Goal: Task Accomplishment & Management: Manage account settings

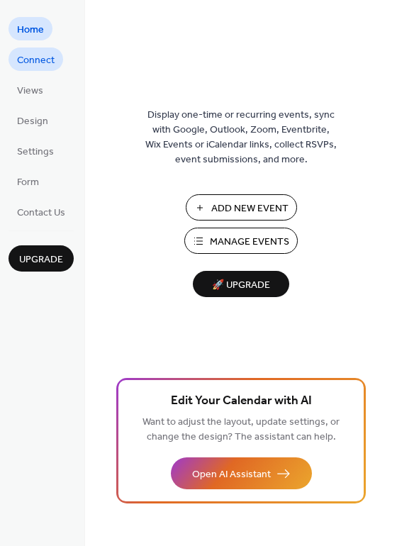
click at [49, 62] on span "Connect" at bounding box center [36, 60] width 38 height 15
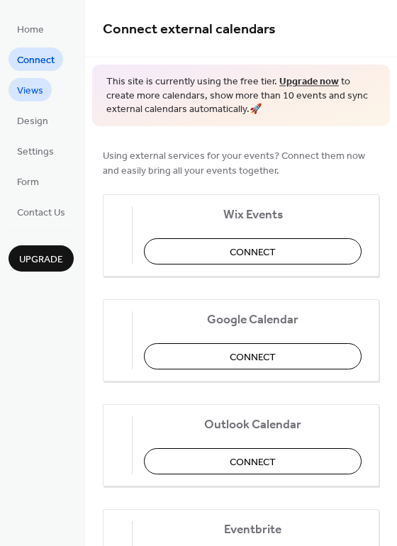
click at [31, 80] on link "Views" at bounding box center [30, 89] width 43 height 23
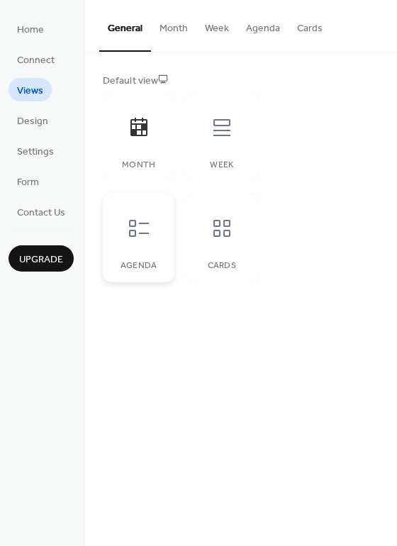
click at [134, 245] on div at bounding box center [139, 228] width 43 height 43
click at [211, 233] on icon at bounding box center [222, 228] width 23 height 23
click at [213, 231] on icon at bounding box center [222, 228] width 23 height 23
click at [218, 126] on icon at bounding box center [221, 127] width 17 height 17
click at [133, 128] on icon at bounding box center [139, 127] width 23 height 23
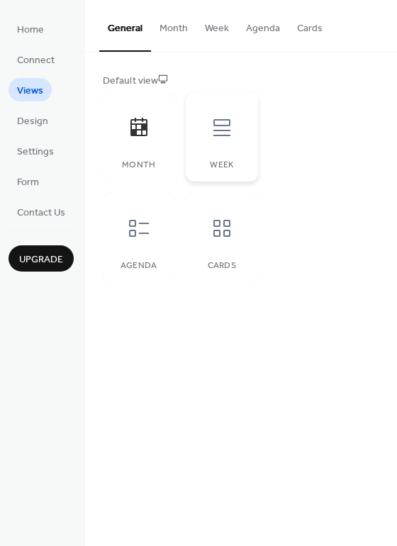
click at [221, 155] on div "Week" at bounding box center [222, 136] width 72 height 89
click at [316, 33] on button "Cards" at bounding box center [310, 25] width 43 height 50
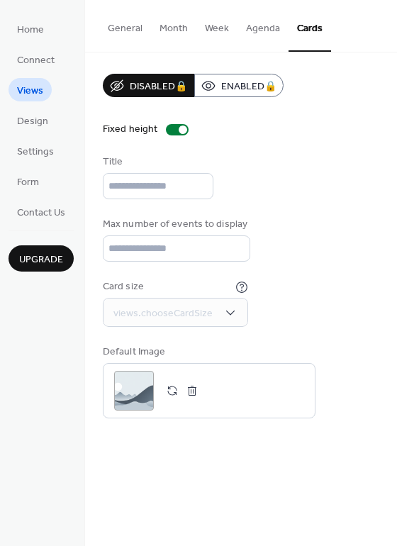
click at [157, 33] on button "Month" at bounding box center [173, 25] width 45 height 50
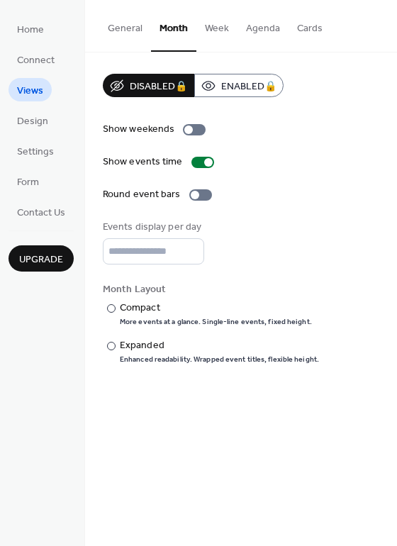
click at [133, 27] on button "General" at bounding box center [125, 25] width 52 height 50
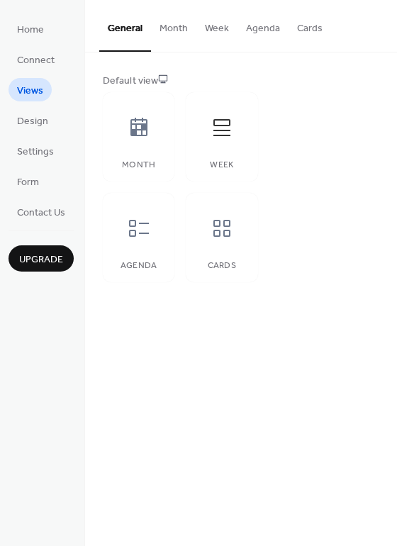
click at [215, 35] on button "Week" at bounding box center [216, 25] width 41 height 50
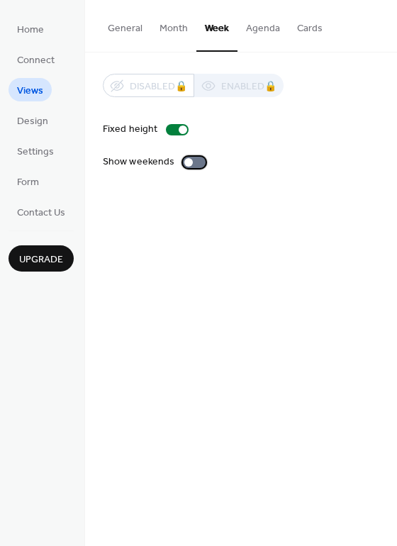
click at [188, 168] on label "Show weekends" at bounding box center [157, 162] width 109 height 15
click at [196, 163] on div at bounding box center [200, 162] width 9 height 9
click at [194, 163] on div at bounding box center [194, 162] width 23 height 11
click at [189, 162] on div at bounding box center [194, 162] width 23 height 11
click at [35, 126] on span "Design" at bounding box center [32, 121] width 31 height 15
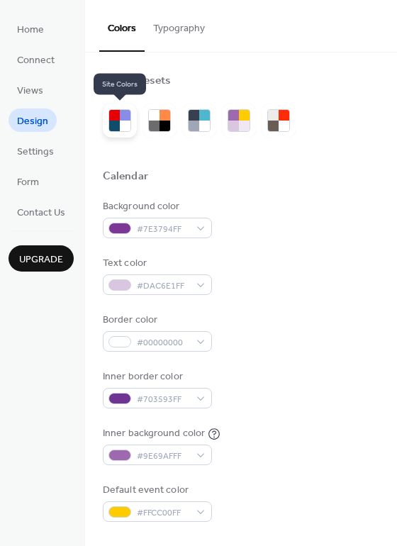
click at [128, 125] on div at bounding box center [125, 126] width 11 height 11
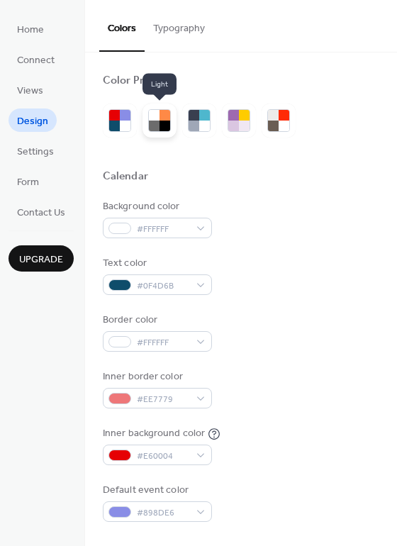
click at [167, 121] on div at bounding box center [165, 126] width 11 height 11
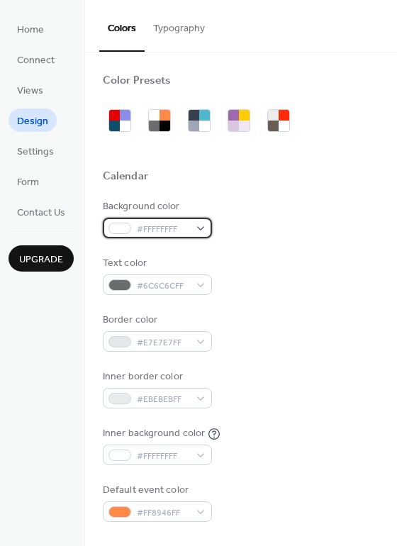
click at [180, 229] on span "#FFFFFFFF" at bounding box center [163, 229] width 52 height 15
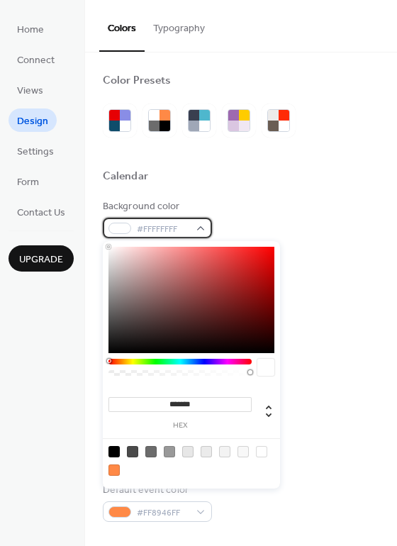
click at [180, 229] on span "#FFFFFFFF" at bounding box center [163, 229] width 52 height 15
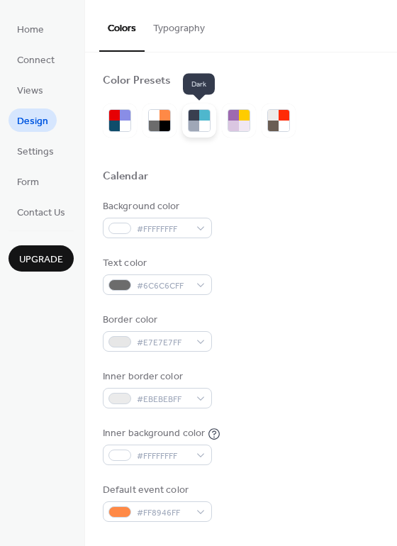
click at [205, 116] on div at bounding box center [204, 115] width 11 height 11
click at [215, 117] on div at bounding box center [199, 121] width 34 height 34
click at [201, 118] on div at bounding box center [204, 115] width 11 height 11
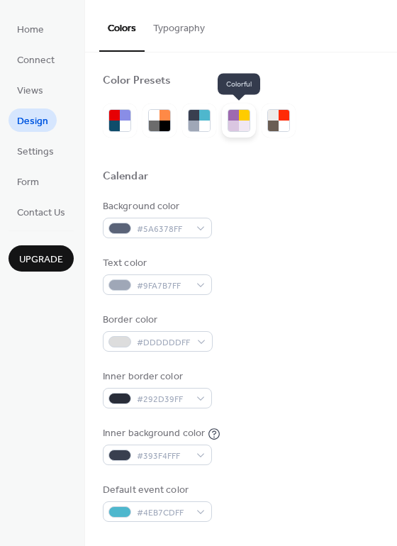
click at [249, 127] on div at bounding box center [244, 126] width 11 height 11
click at [244, 129] on div at bounding box center [244, 126] width 11 height 11
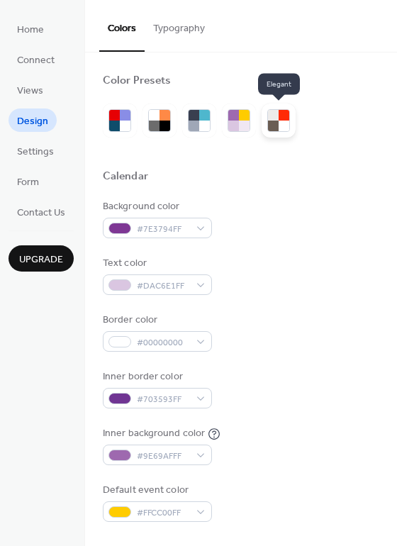
click at [264, 129] on div at bounding box center [279, 121] width 34 height 34
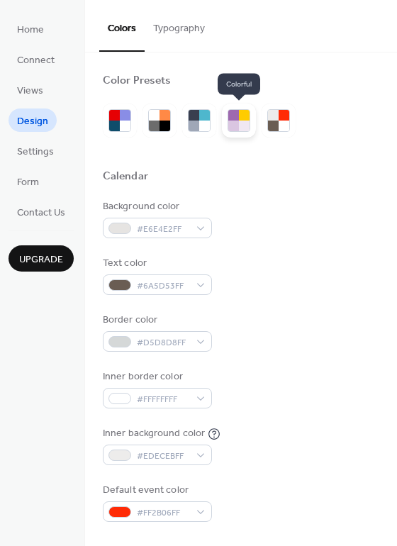
click at [235, 129] on div at bounding box center [233, 126] width 11 height 11
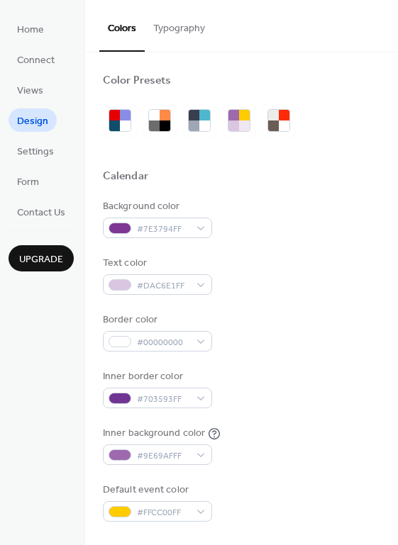
drag, startPoint x: 384, startPoint y: 182, endPoint x: 259, endPoint y: 170, distance: 125.3
click at [259, 170] on div "Calendar" at bounding box center [241, 179] width 277 height 18
click at [172, 178] on div "Calendar" at bounding box center [241, 179] width 277 height 18
drag, startPoint x: 140, startPoint y: 174, endPoint x: 94, endPoint y: 181, distance: 46.6
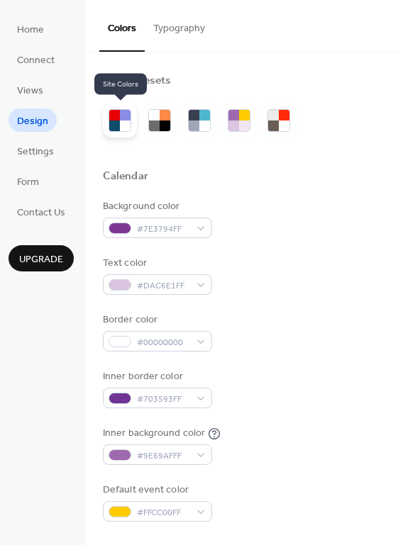
click at [118, 132] on div at bounding box center [120, 121] width 34 height 34
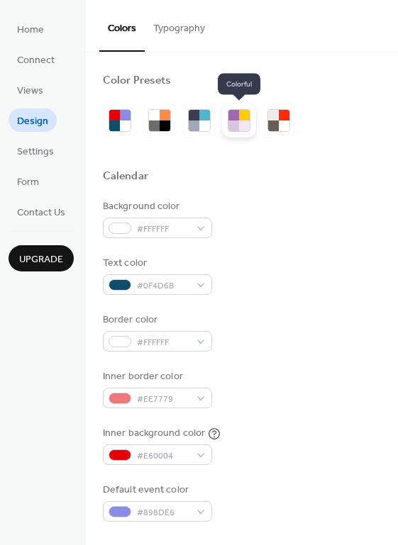
click at [248, 130] on div at bounding box center [244, 126] width 11 height 11
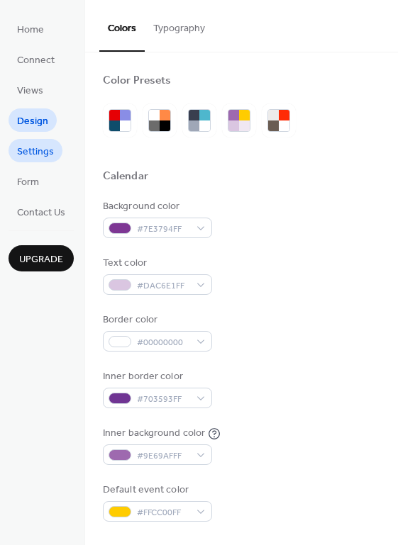
click at [35, 145] on span "Settings" at bounding box center [35, 152] width 37 height 15
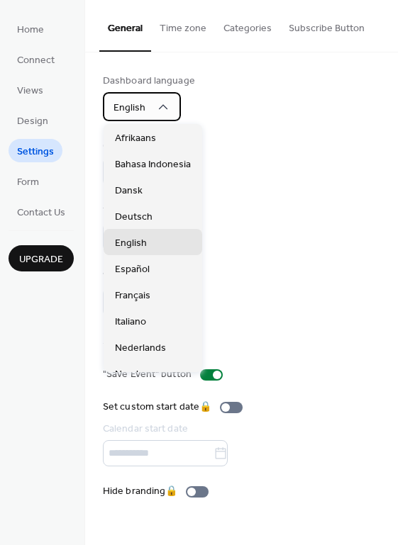
click at [140, 102] on span "English" at bounding box center [129, 108] width 32 height 19
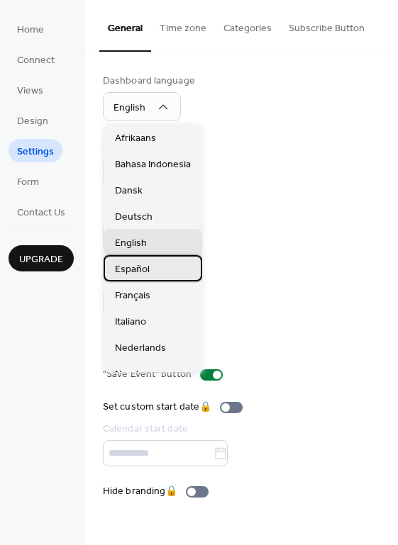
click at [147, 267] on span "Español" at bounding box center [132, 269] width 35 height 15
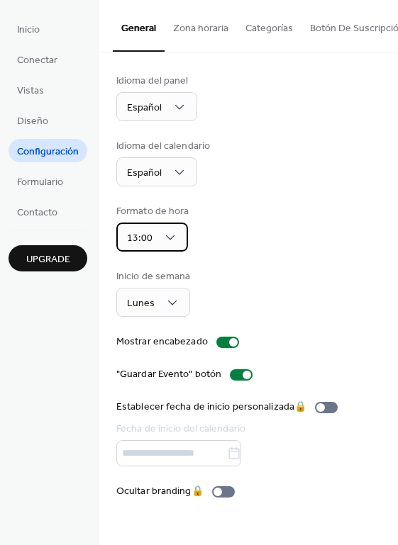
click at [163, 232] on div "13:00" at bounding box center [152, 237] width 72 height 29
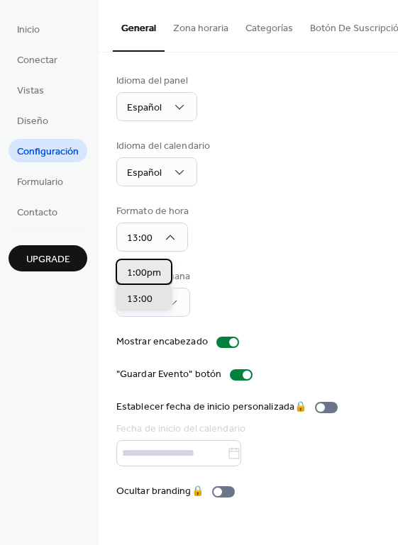
click at [157, 263] on div "1:00pm" at bounding box center [144, 272] width 57 height 26
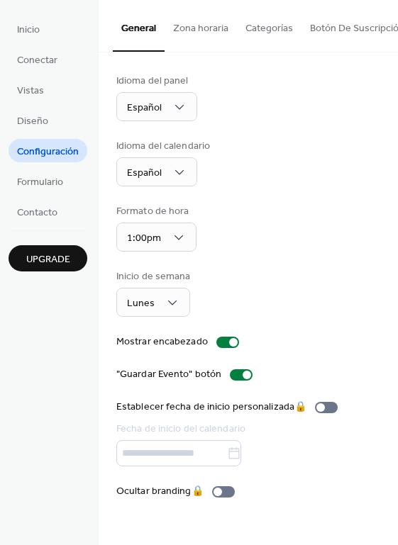
click at [255, 284] on div "Inicio de semana Lunes" at bounding box center [248, 294] width 264 height 48
click at [229, 346] on div at bounding box center [233, 342] width 9 height 9
click at [226, 346] on div at bounding box center [227, 342] width 23 height 11
click at [59, 181] on span "Formulario" at bounding box center [40, 182] width 46 height 15
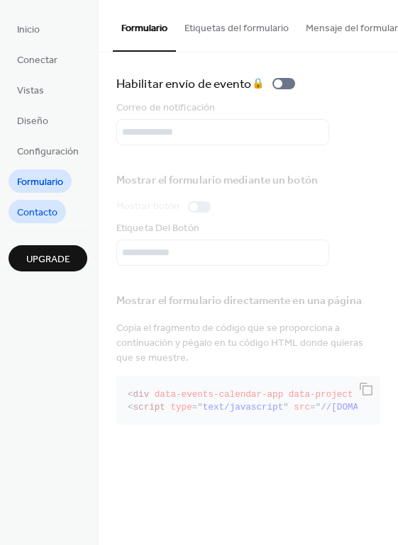
click at [52, 211] on span "Contacto" at bounding box center [37, 213] width 40 height 15
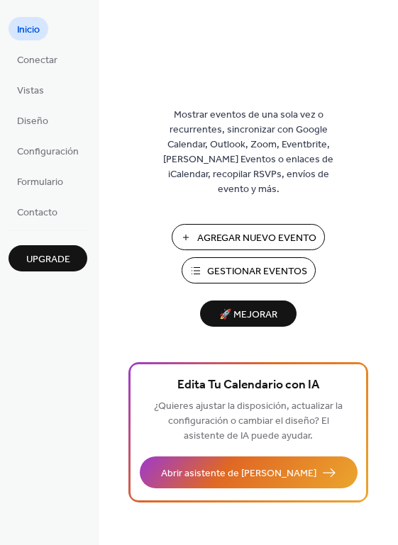
click at [250, 231] on span "Agregar Nuevo Evento" at bounding box center [256, 238] width 119 height 15
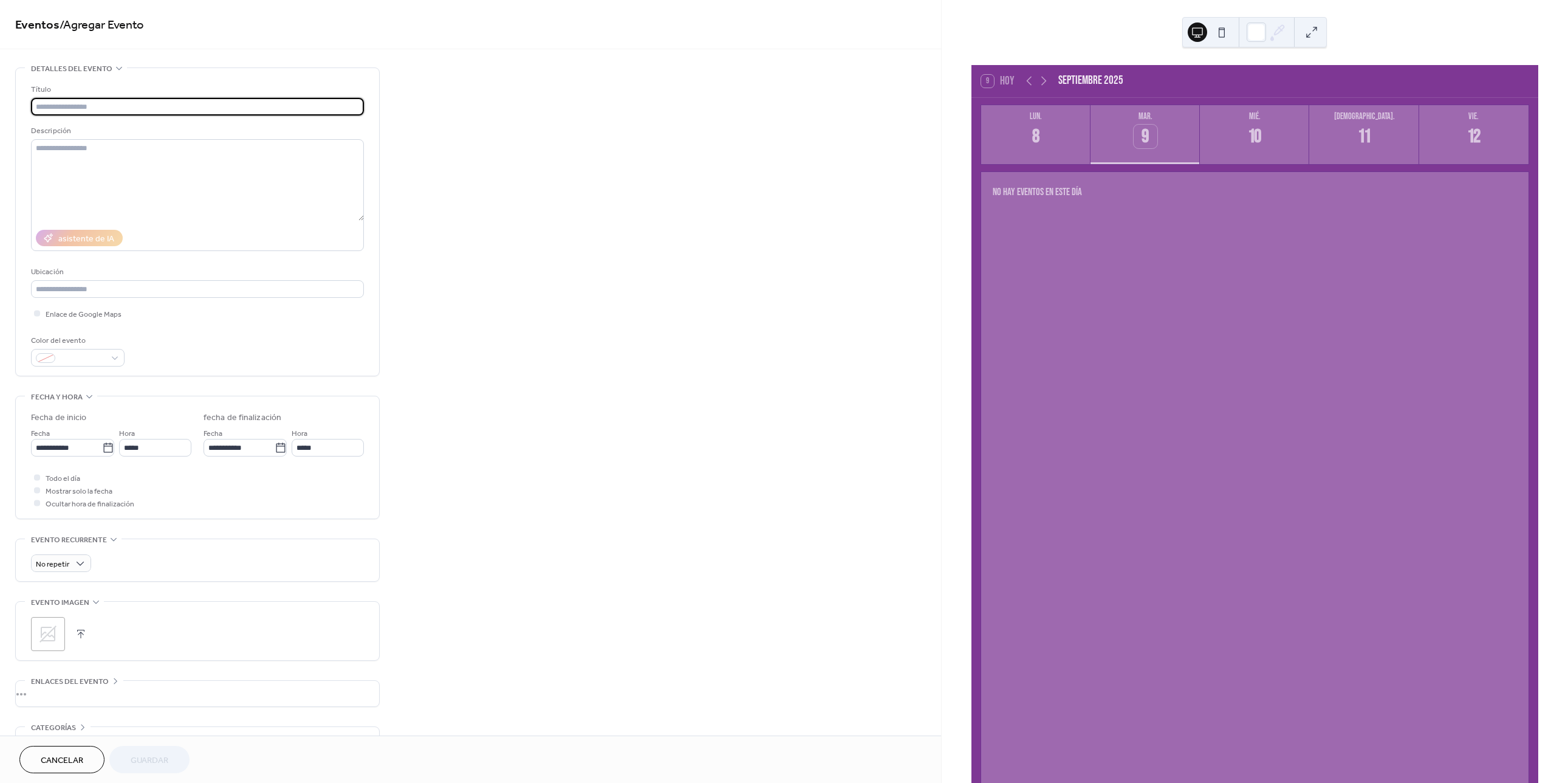
scroll to position [81, 0]
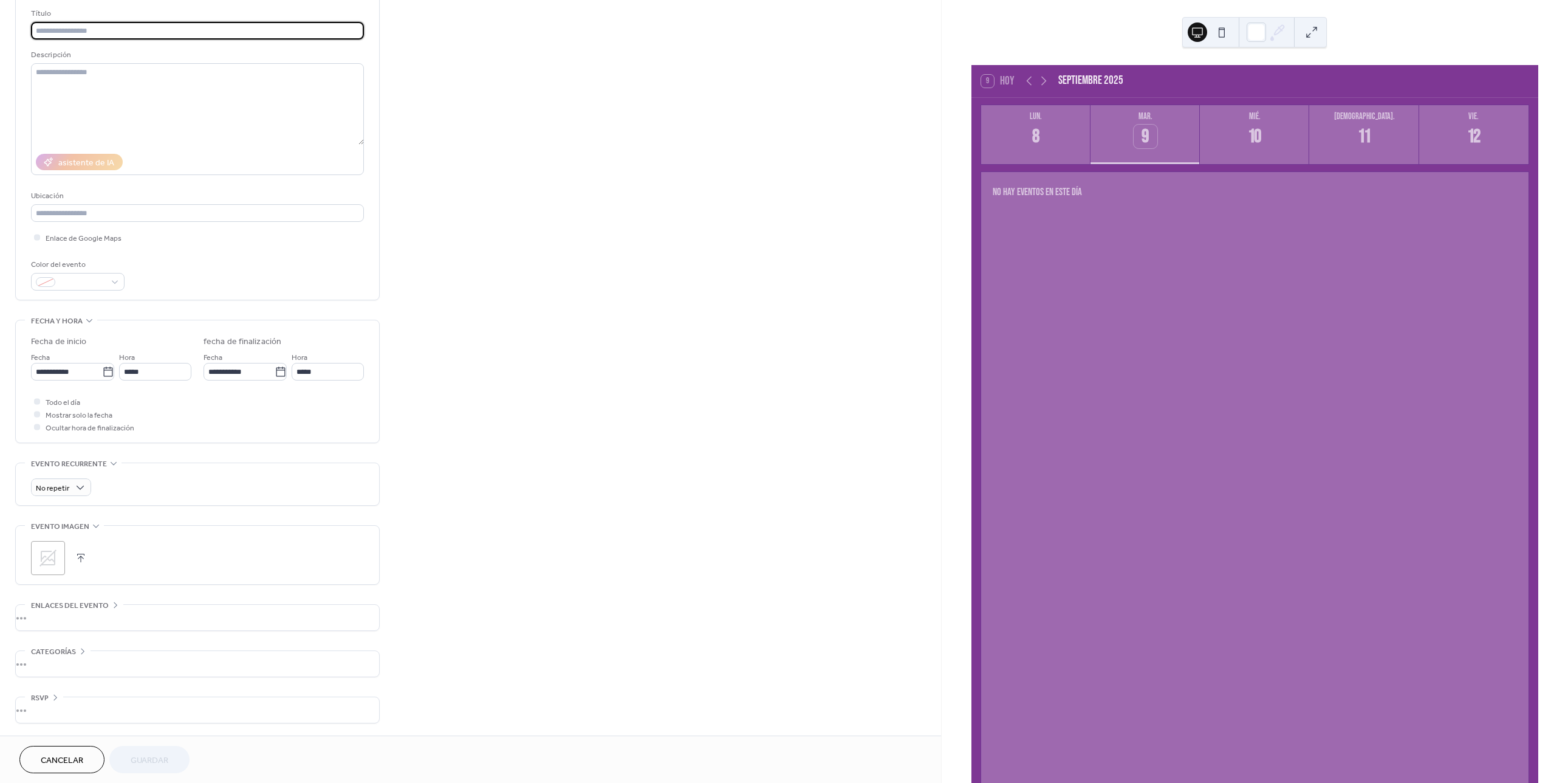
click at [112, 613] on div "•••" at bounding box center [197, 618] width 363 height 26
click at [105, 605] on span "Enlaces del evento" at bounding box center [69, 601] width 78 height 13
